Goal: Task Accomplishment & Management: Complete application form

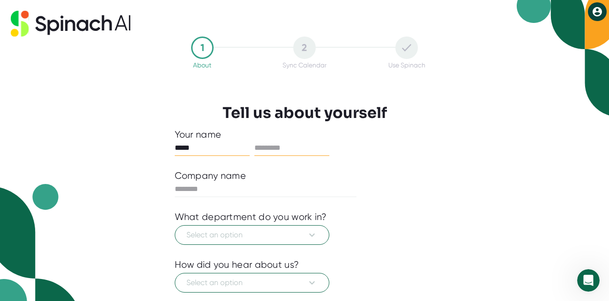
type input "*****"
drag, startPoint x: 326, startPoint y: 156, endPoint x: 324, endPoint y: 151, distance: 5.0
click at [326, 153] on div at bounding box center [291, 148] width 75 height 15
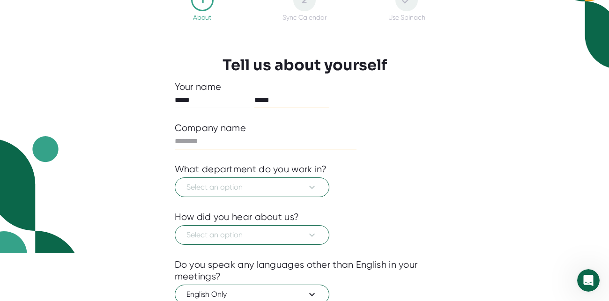
scroll to position [50, 0]
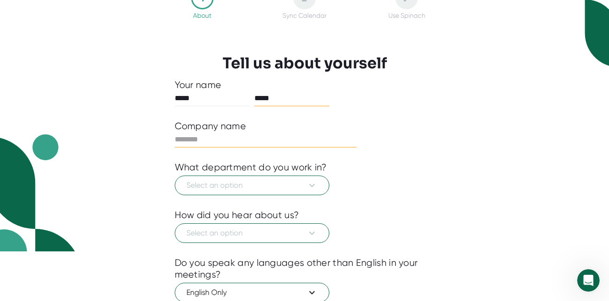
type input "*****"
click at [236, 137] on input "text" at bounding box center [266, 139] width 182 height 15
type input "*****"
click at [250, 185] on span "Select an option" at bounding box center [251, 185] width 131 height 11
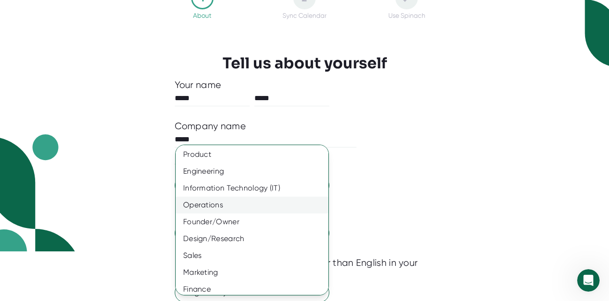
scroll to position [0, 0]
click at [239, 192] on div "Information Technology (IT)" at bounding box center [252, 189] width 153 height 17
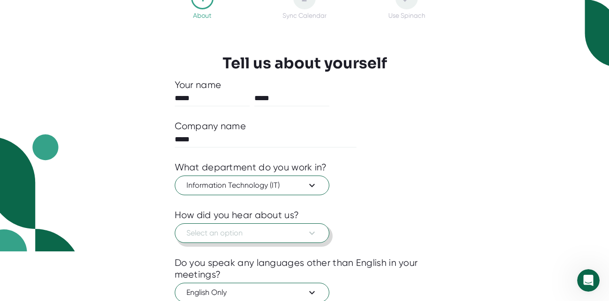
click at [229, 235] on span "Select an option" at bounding box center [251, 233] width 131 height 11
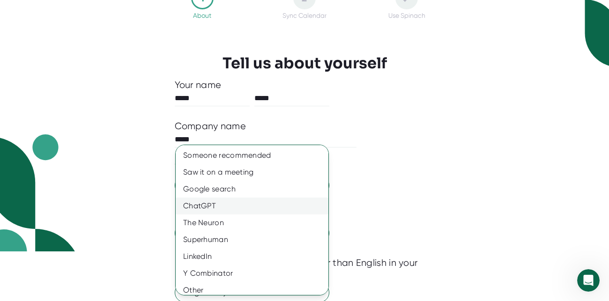
click at [224, 204] on div "ChatGPT" at bounding box center [252, 206] width 153 height 17
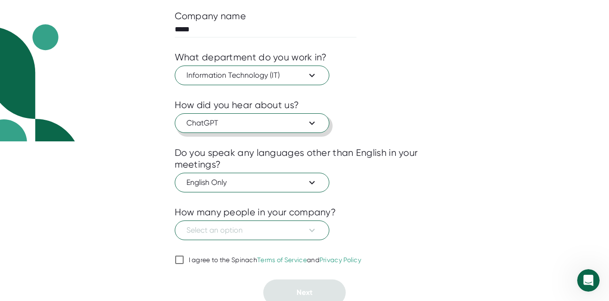
scroll to position [164, 0]
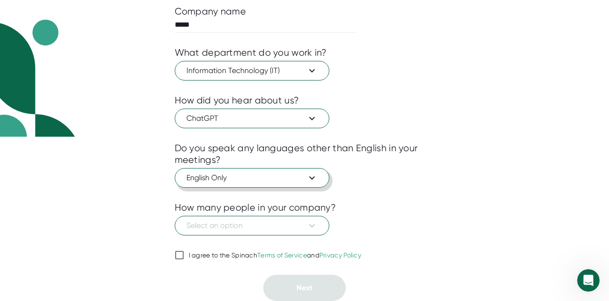
click at [290, 182] on span "English Only" at bounding box center [251, 177] width 131 height 11
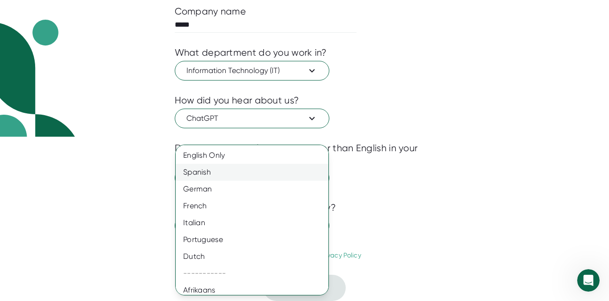
click at [259, 167] on div "Spanish" at bounding box center [252, 172] width 153 height 17
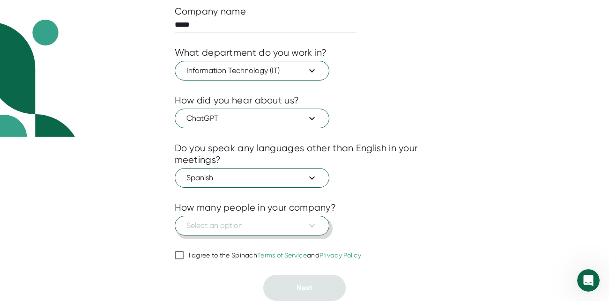
click at [250, 233] on button "Select an option" at bounding box center [252, 226] width 155 height 20
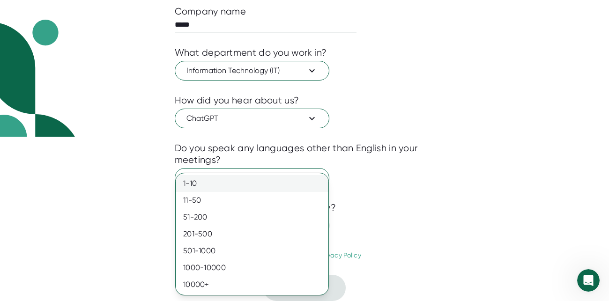
click at [213, 183] on div "1-10" at bounding box center [252, 183] width 153 height 17
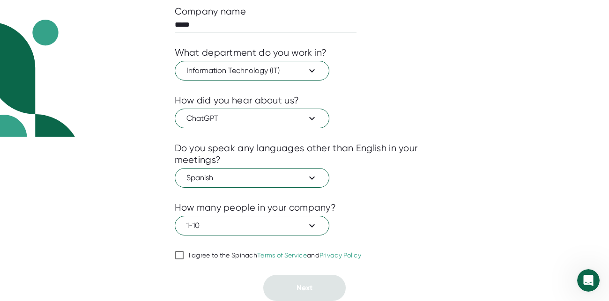
click at [172, 255] on div "1 About 2 Sync Calendar Use Spinach Tell us about yourself Your name ***** ****…" at bounding box center [304, 86] width 307 height 429
click at [179, 259] on input "I agree to the Spinach Terms of Service and Privacy Policy" at bounding box center [179, 255] width 9 height 11
checkbox input "true"
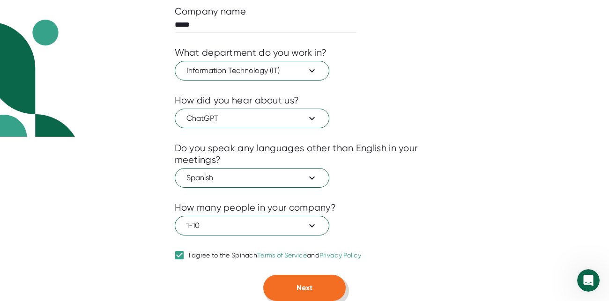
click at [268, 283] on button "Next" at bounding box center [304, 288] width 82 height 26
